Goal: Navigation & Orientation: Understand site structure

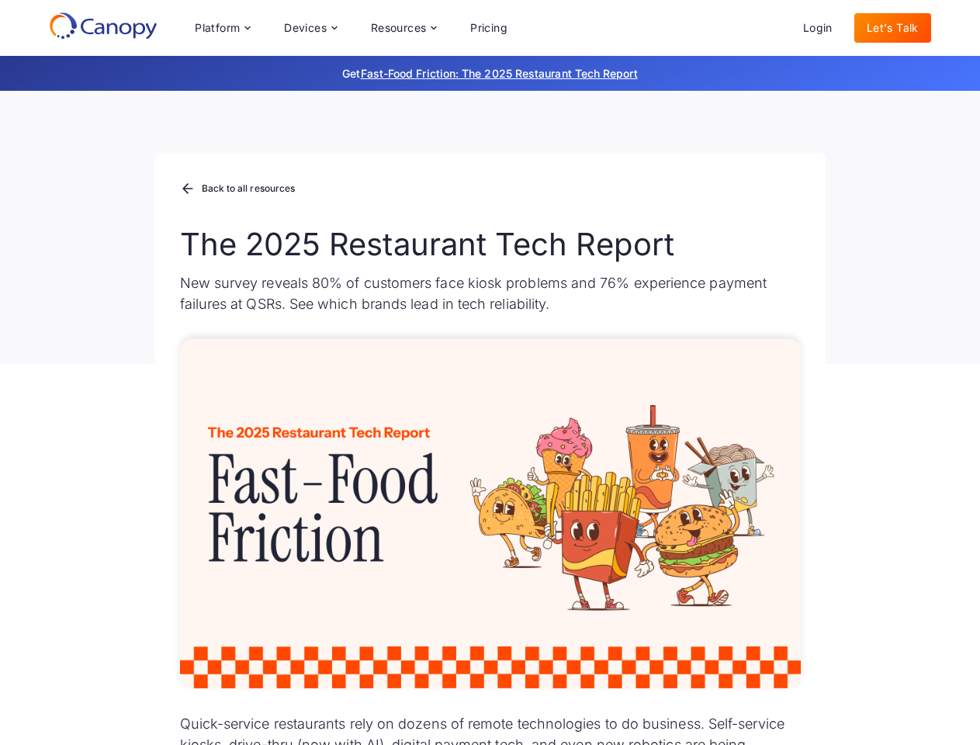
click at [351, 28] on div "Platform Platform Monitor A centralized view of your entire fleet Manage Remote…" at bounding box center [351, 27] width 338 height 31
click at [222, 28] on div "Platform" at bounding box center [217, 28] width 45 height 11
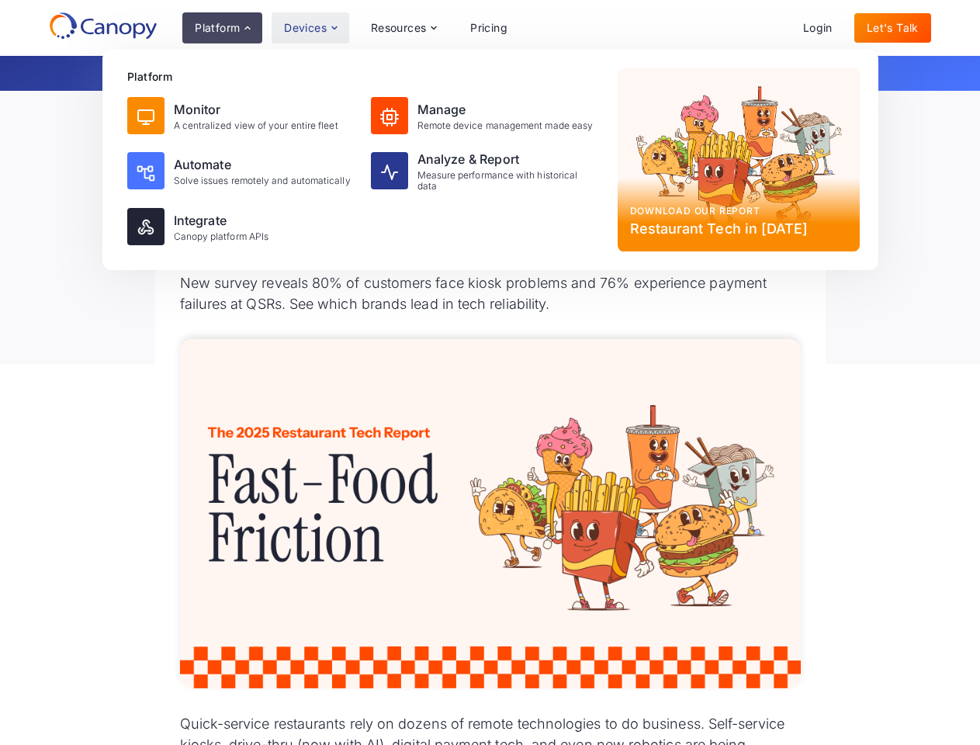
click at [310, 28] on div "Devices" at bounding box center [305, 28] width 43 height 11
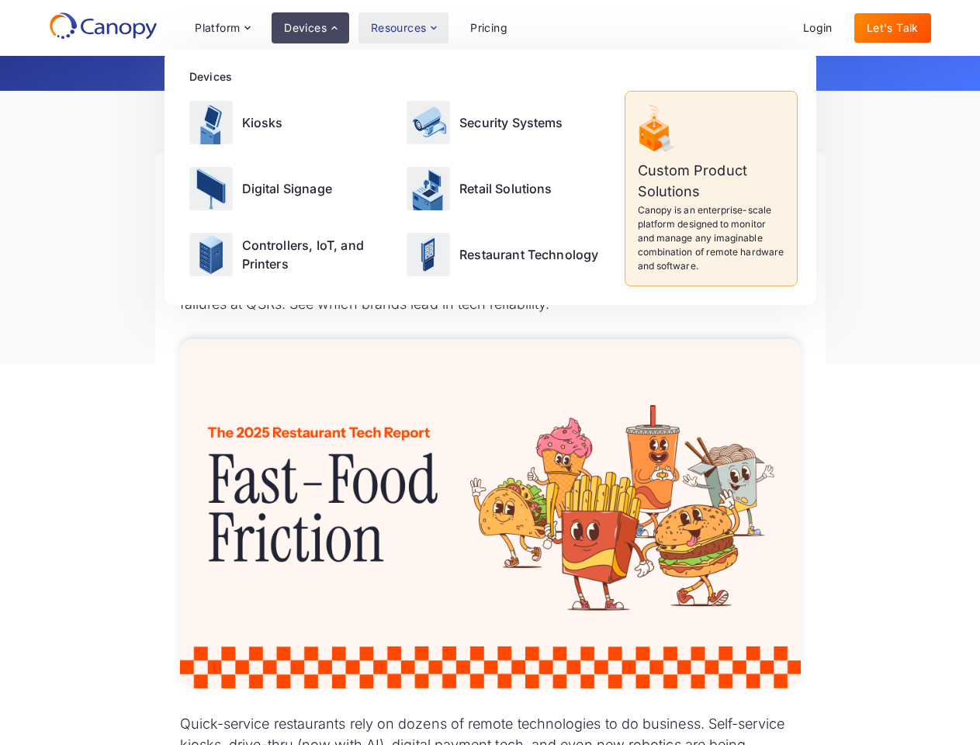
click at [403, 28] on div "Resources" at bounding box center [399, 28] width 56 height 11
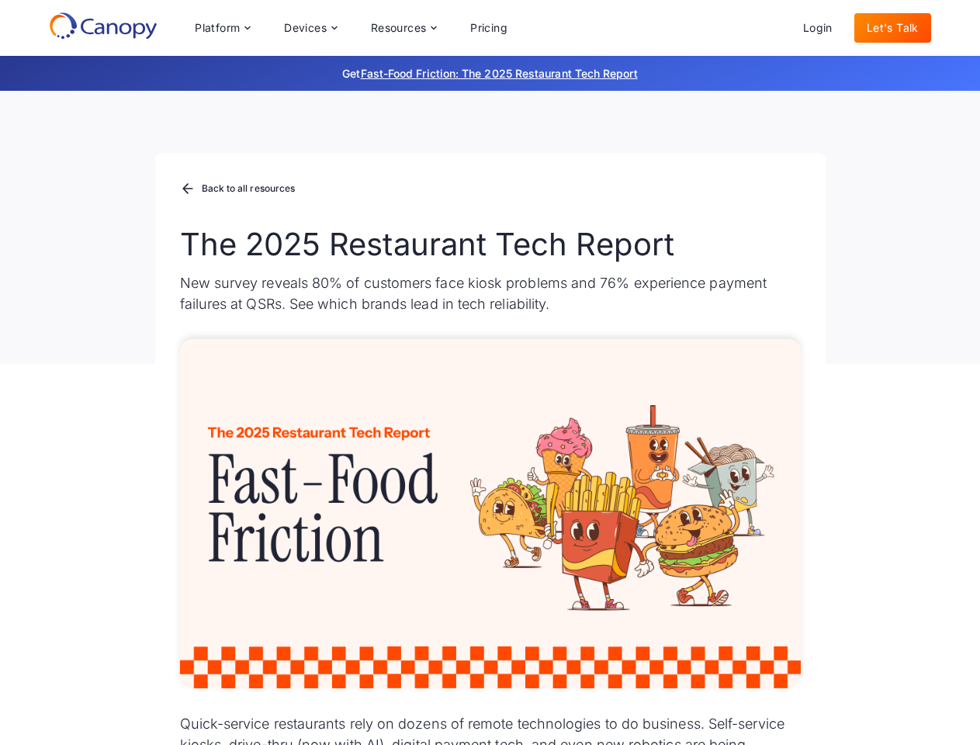
click at [351, 28] on div "Platform Platform Monitor A centralized view of your entire fleet Manage Remote…" at bounding box center [351, 27] width 338 height 31
click at [222, 28] on div "Platform" at bounding box center [217, 28] width 45 height 11
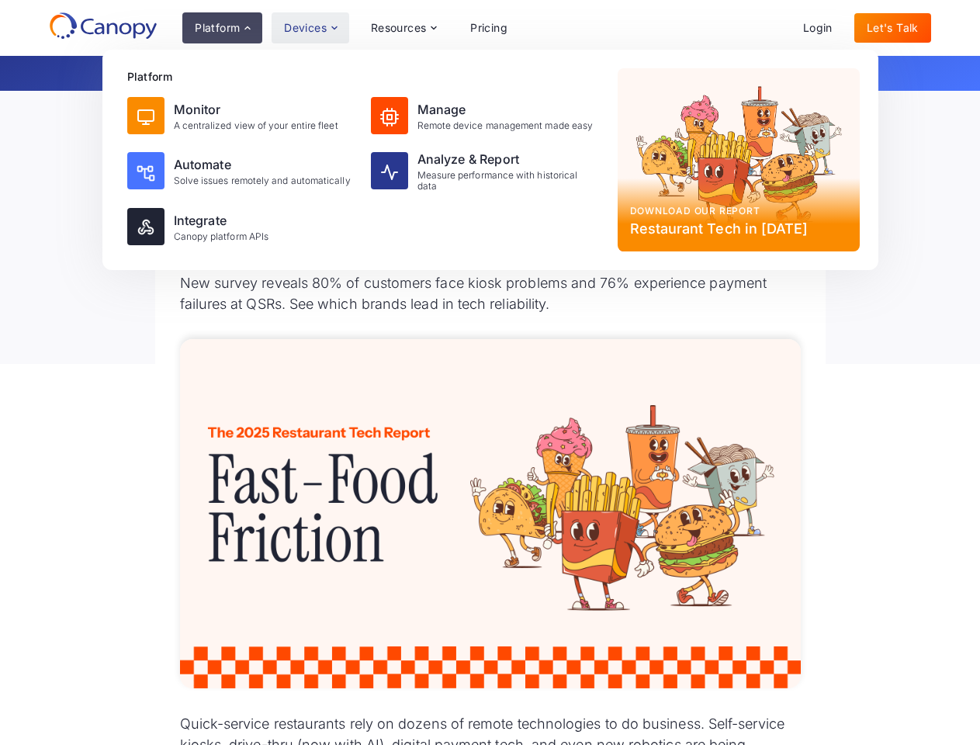
click at [310, 28] on div "Devices" at bounding box center [305, 28] width 43 height 11
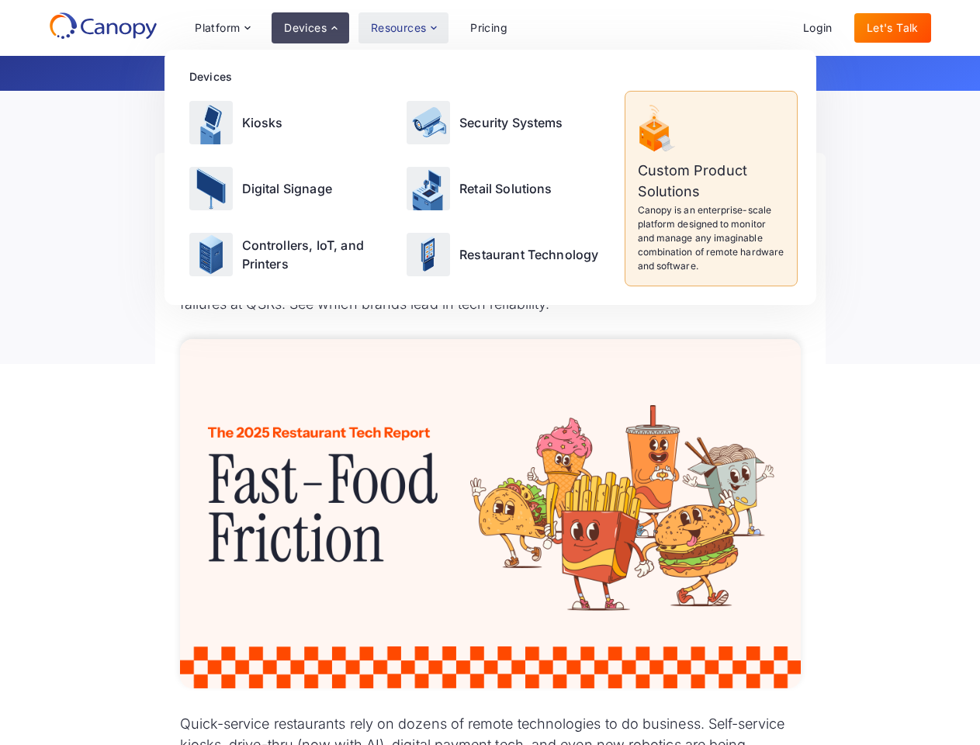
click at [403, 28] on div "Resources" at bounding box center [399, 28] width 56 height 11
